Goal: Navigation & Orientation: Understand site structure

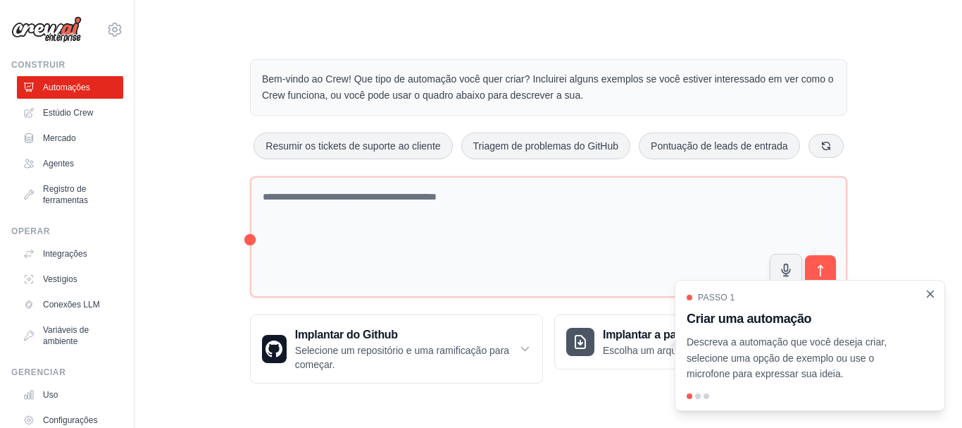
click at [932, 295] on icon "Passo a passo detalhado" at bounding box center [931, 293] width 6 height 6
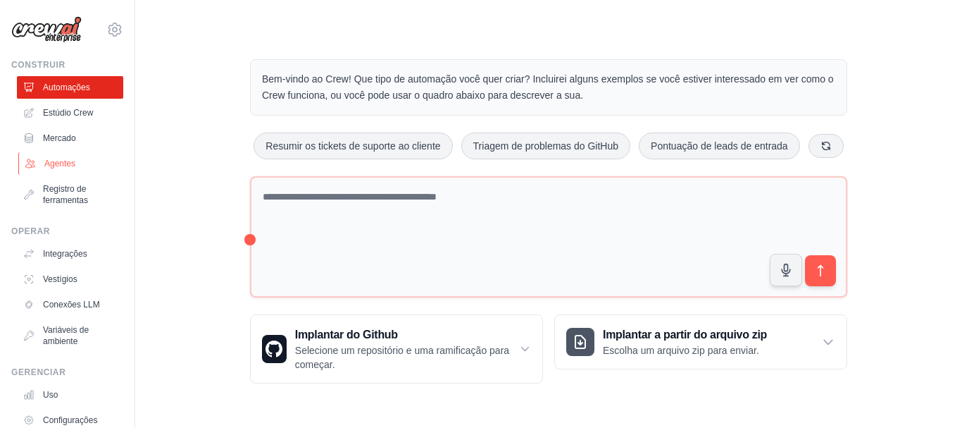
click at [65, 163] on font "Agentes" at bounding box center [59, 163] width 31 height 10
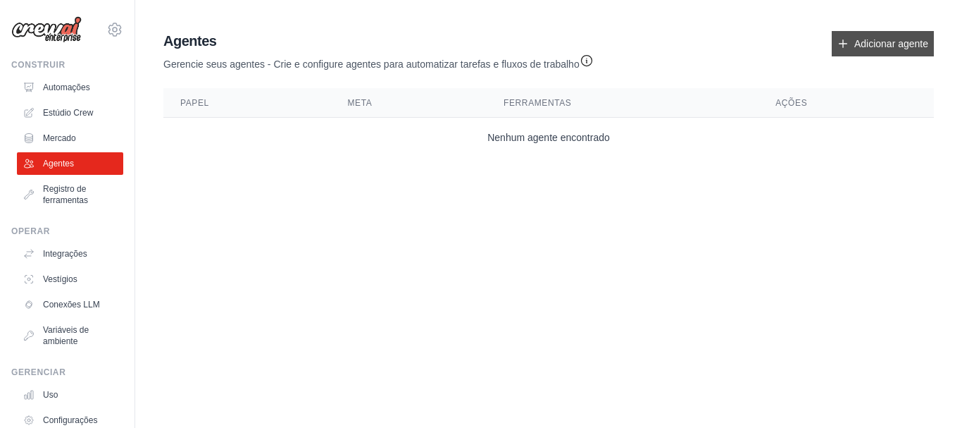
click at [844, 40] on icon at bounding box center [842, 43] width 11 height 11
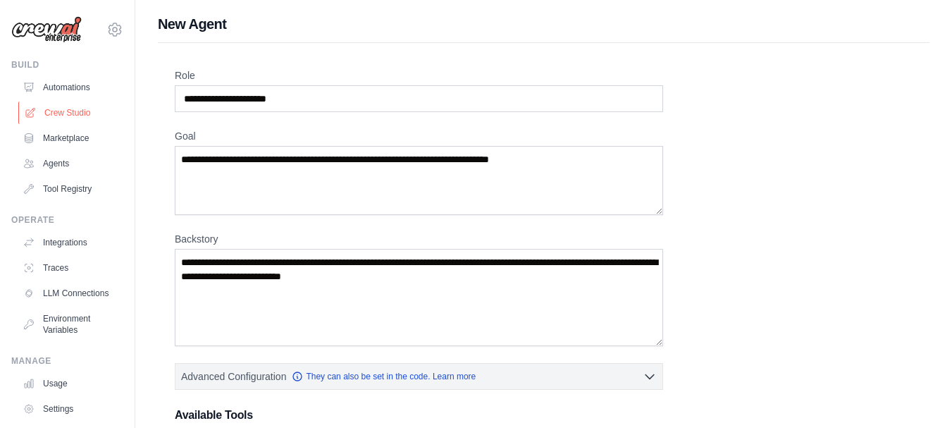
click at [74, 116] on link "Crew Studio" at bounding box center [71, 112] width 106 height 23
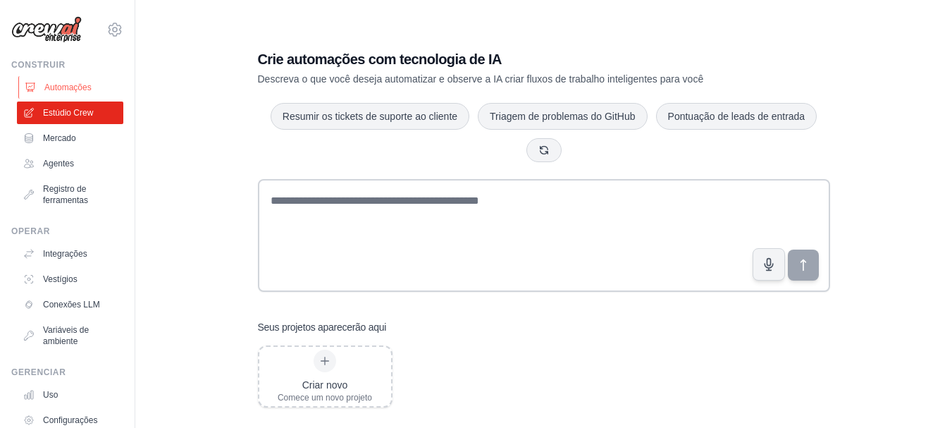
click at [62, 88] on font "Automações" at bounding box center [67, 87] width 47 height 10
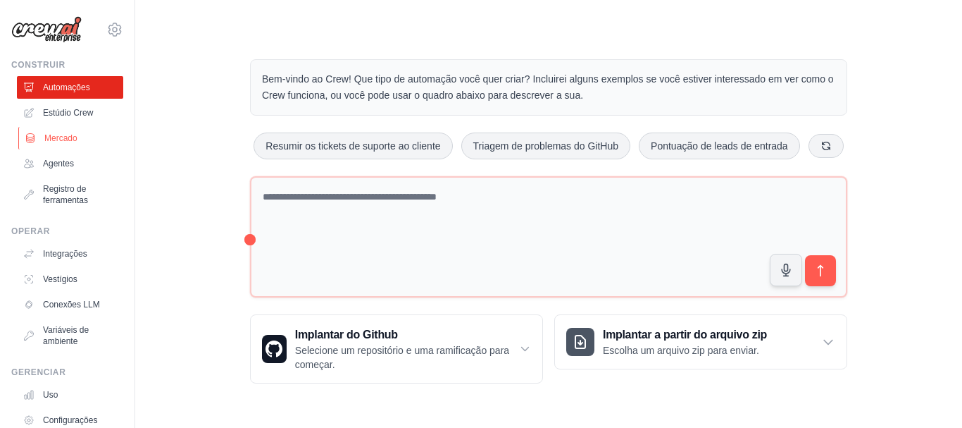
click at [63, 137] on font "Mercado" at bounding box center [60, 138] width 33 height 10
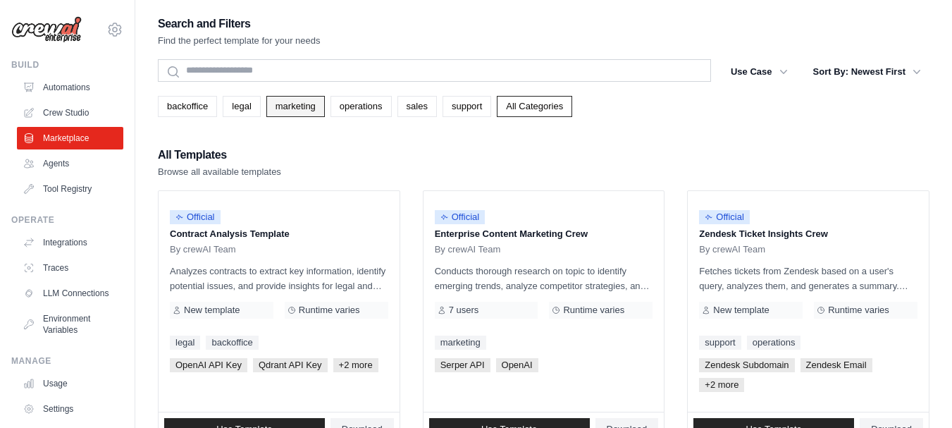
click at [298, 104] on link "marketing" at bounding box center [295, 106] width 58 height 21
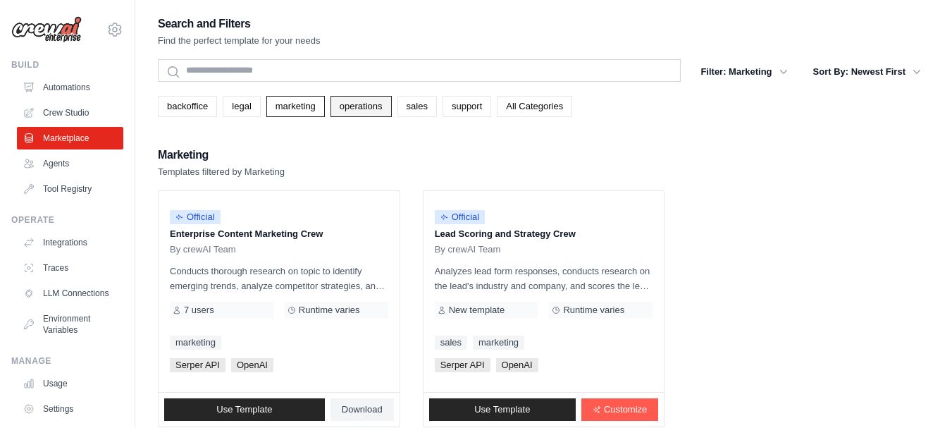
click at [363, 101] on link "operations" at bounding box center [360, 106] width 61 height 21
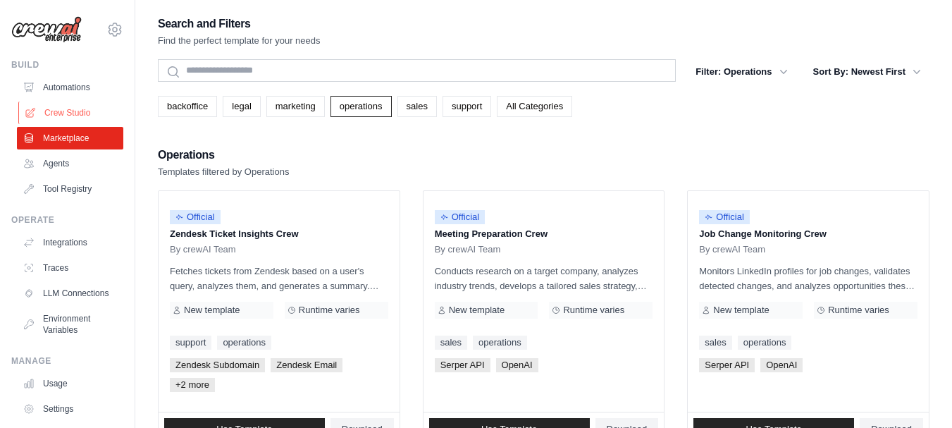
click at [80, 113] on link "Crew Studio" at bounding box center [71, 112] width 106 height 23
